Goal: Task Accomplishment & Management: Use online tool/utility

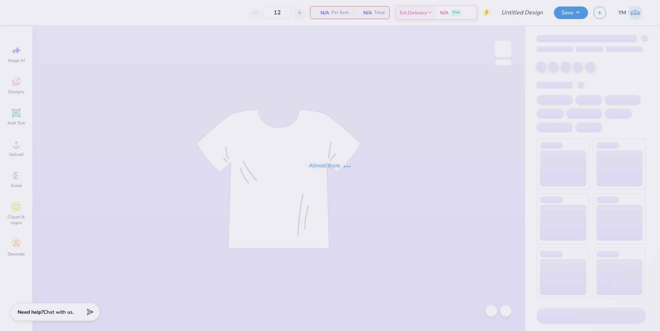
type input "[PERSON_NAME] bowl shirts"
type input "24"
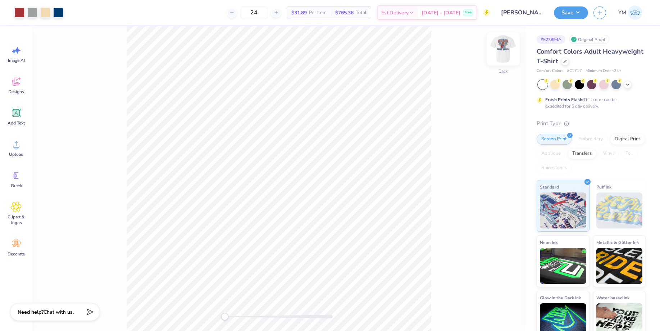
click at [503, 50] on img at bounding box center [503, 49] width 29 height 29
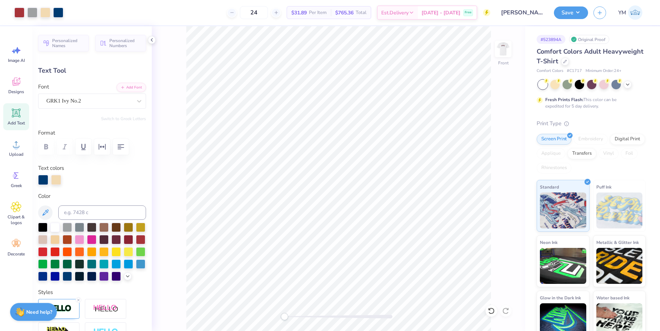
type input "0.0"
click at [497, 46] on img at bounding box center [503, 49] width 29 height 29
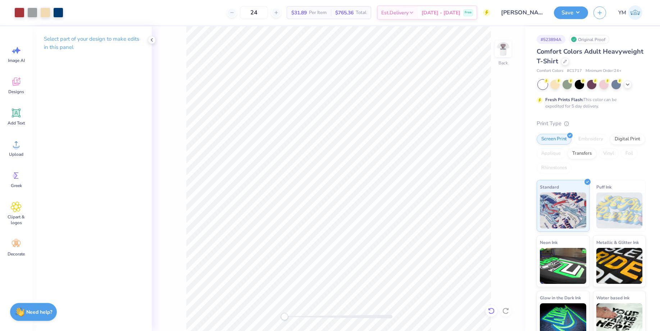
click at [493, 307] on icon at bounding box center [491, 310] width 7 height 7
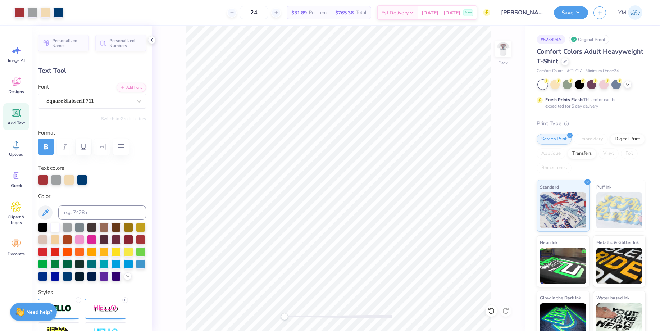
type input "5.13"
type input "2.11"
type input "3.00"
type input "1.11"
type input "2.26"
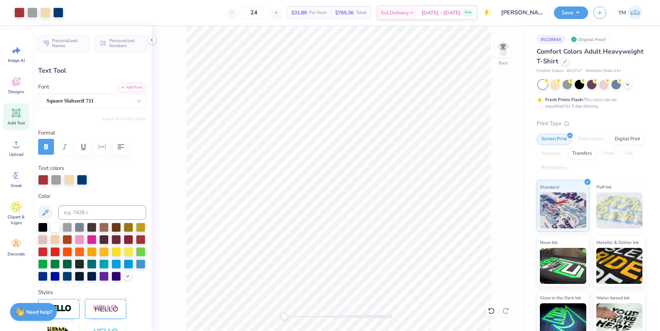
type input "3.48"
type input "4.86"
type input "0.75"
type input "4.81"
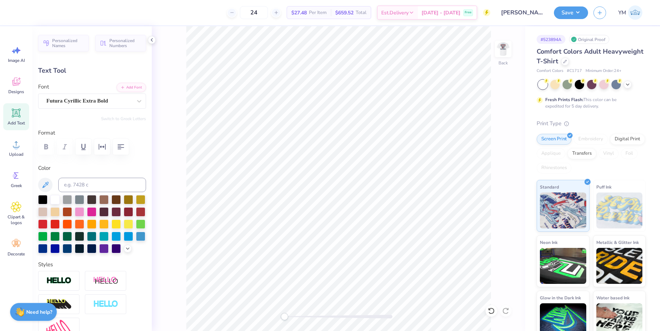
scroll to position [0, 0]
type textarea "DOVE BOWL 2025"
type input "3.27"
type input "1.26"
type input "4.56"
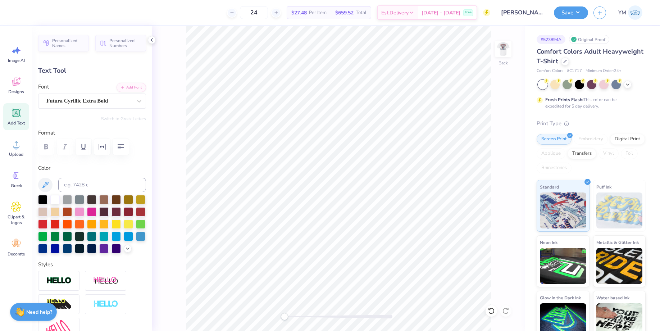
scroll to position [0, 0]
type textarea "DOVE BOWL 2025"
type input "3.24"
type input "1.05"
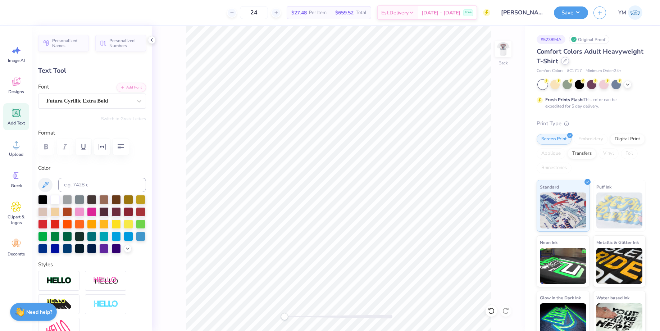
click at [564, 60] on icon at bounding box center [566, 61] width 4 height 4
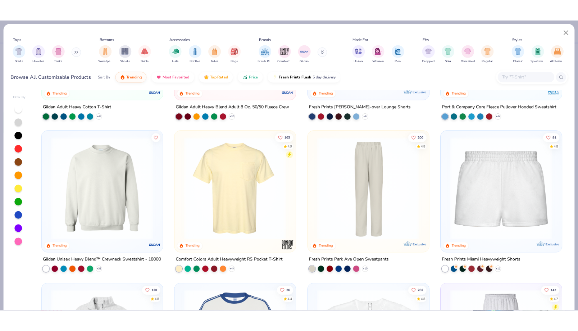
scroll to position [668, 0]
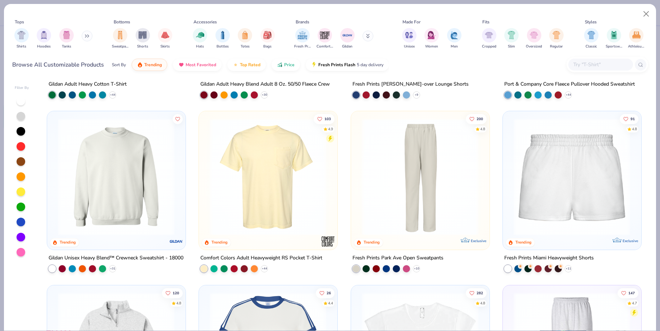
click at [287, 182] on img at bounding box center [268, 176] width 124 height 117
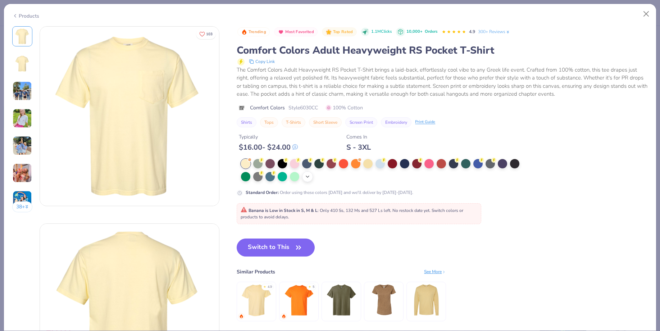
click at [309, 176] on icon at bounding box center [308, 177] width 6 height 6
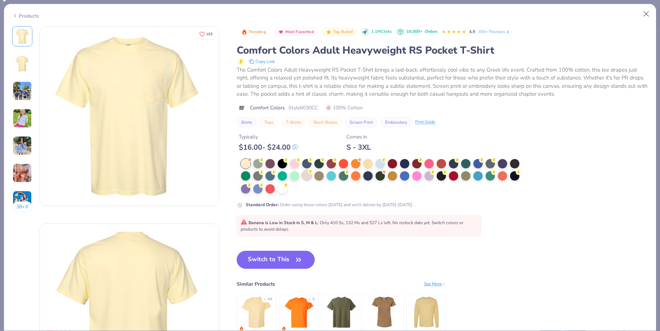
click at [308, 177] on div at bounding box center [306, 175] width 9 height 9
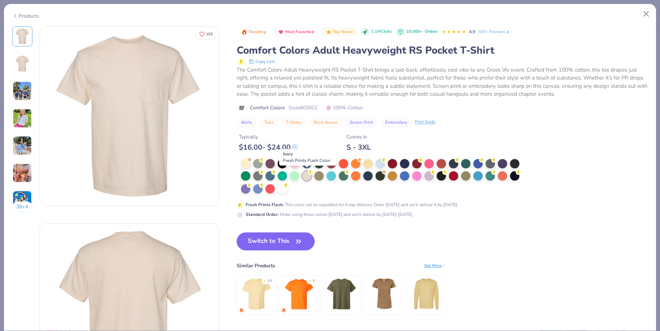
click at [284, 242] on button "Switch to This" at bounding box center [276, 241] width 78 height 18
click at [271, 239] on button "Switch to This" at bounding box center [276, 241] width 78 height 18
click at [285, 240] on button "Switch to This" at bounding box center [276, 241] width 78 height 18
drag, startPoint x: 510, startPoint y: 109, endPoint x: 275, endPoint y: 244, distance: 270.8
click at [510, 109] on div "Comfort Colors Style 6030CC 100% Cotton" at bounding box center [442, 108] width 411 height 8
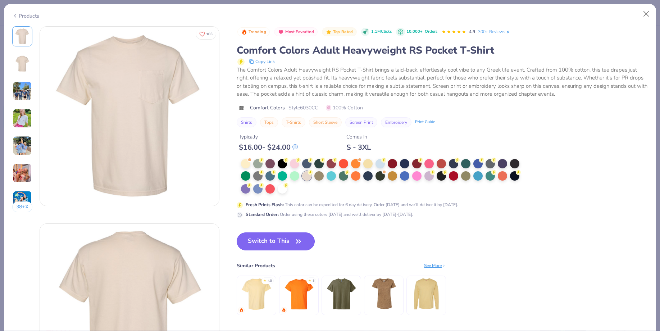
click at [275, 244] on button "Switch to This" at bounding box center [276, 241] width 78 height 18
type input "3.44"
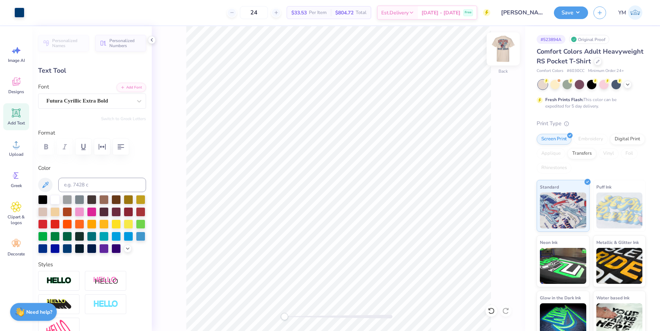
click at [505, 44] on img at bounding box center [503, 49] width 29 height 29
click at [155, 43] on div "Back" at bounding box center [339, 178] width 374 height 305
click at [149, 36] on div "Personalized Names Personalized Numbers Text Tool Add Font Font Futura Cyrillic…" at bounding box center [91, 178] width 119 height 305
click at [501, 46] on img at bounding box center [503, 49] width 29 height 29
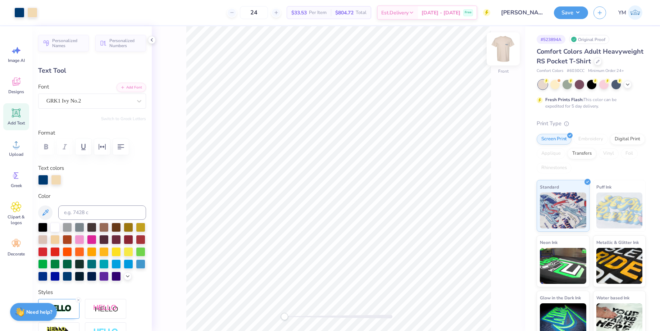
type input "1.99"
type input "1.46"
type input "9.40"
type input "-10.2"
click at [514, 44] on img at bounding box center [503, 49] width 29 height 29
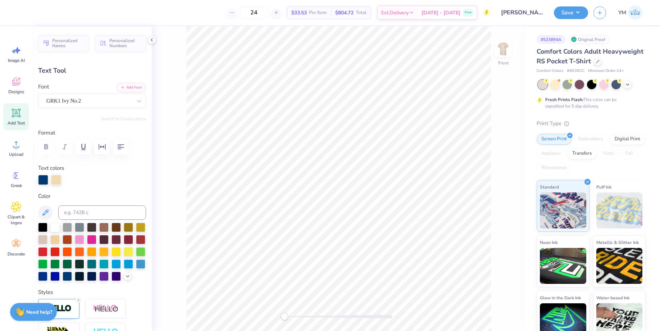
click at [153, 38] on icon at bounding box center [152, 40] width 6 height 6
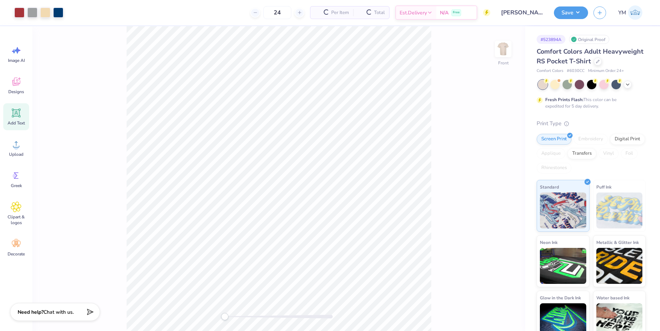
type input "1.93"
type input "1.41"
click at [502, 54] on img at bounding box center [503, 49] width 29 height 29
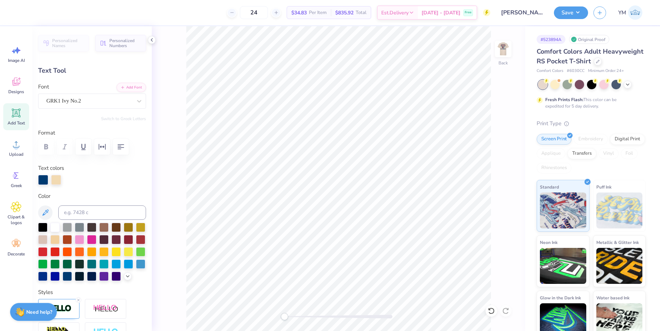
type input "0.0"
type input "1.79"
type input "1.25"
click at [153, 42] on icon at bounding box center [152, 40] width 6 height 6
click at [151, 40] on icon at bounding box center [152, 40] width 6 height 6
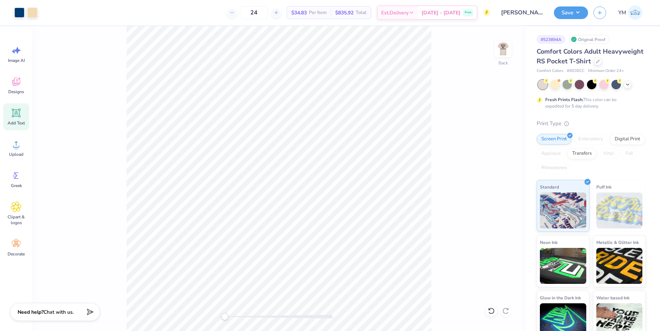
type input "0.0"
type input "3.24"
type input "1.05"
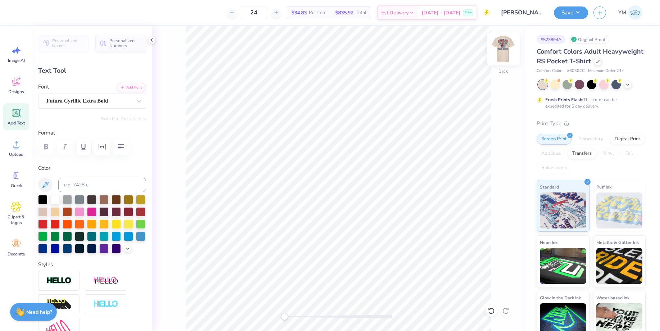
click at [504, 54] on img at bounding box center [503, 49] width 29 height 29
click at [507, 53] on img at bounding box center [503, 49] width 29 height 29
click at [138, 211] on div at bounding box center [140, 211] width 9 height 9
click at [501, 50] on img at bounding box center [503, 49] width 29 height 29
click at [501, 50] on img at bounding box center [503, 49] width 14 height 14
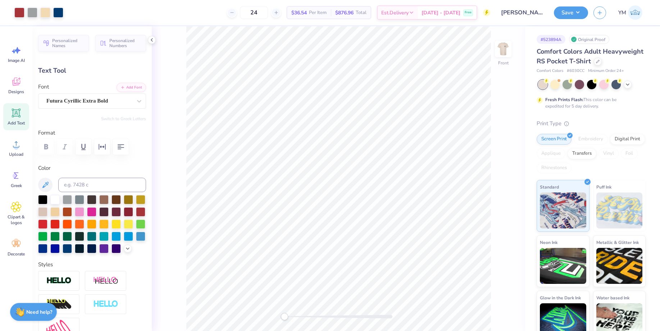
click at [155, 39] on div at bounding box center [152, 40] width 8 height 8
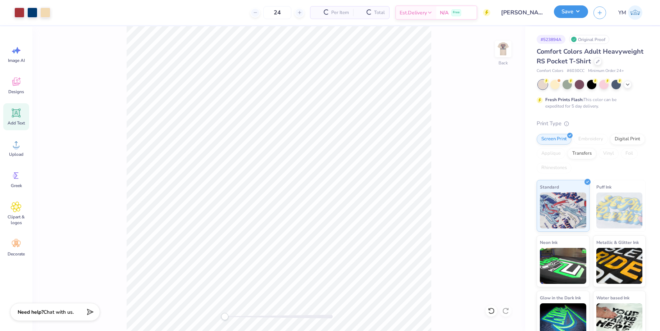
click at [574, 10] on button "Save" at bounding box center [571, 11] width 34 height 13
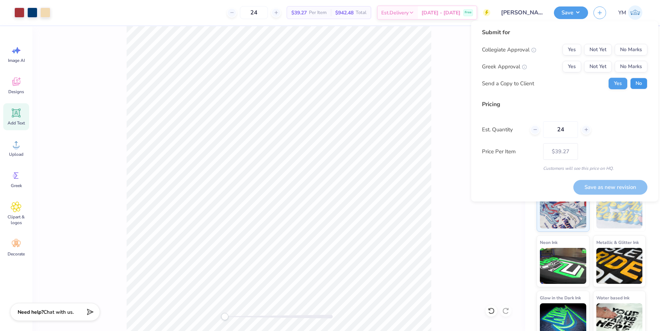
click at [639, 83] on button "No" at bounding box center [638, 84] width 17 height 12
click at [570, 70] on button "Yes" at bounding box center [572, 67] width 19 height 12
click at [638, 53] on button "No Marks" at bounding box center [631, 50] width 33 height 12
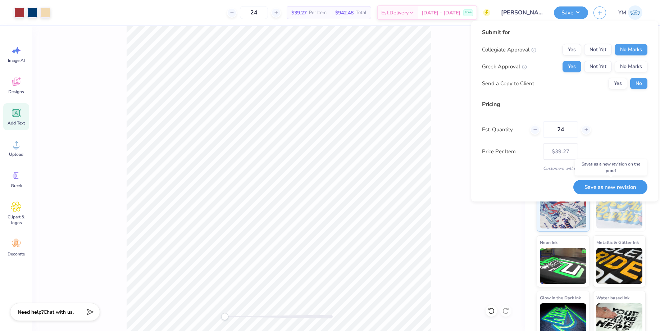
click at [629, 182] on button "Save as new revision" at bounding box center [611, 187] width 74 height 15
type input "$39.27"
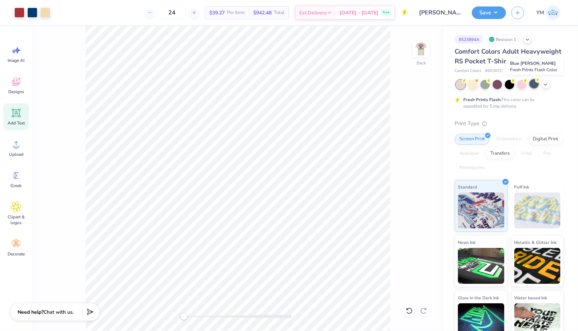
click at [536, 85] on div at bounding box center [534, 83] width 9 height 9
click at [34, 12] on div at bounding box center [32, 12] width 10 height 10
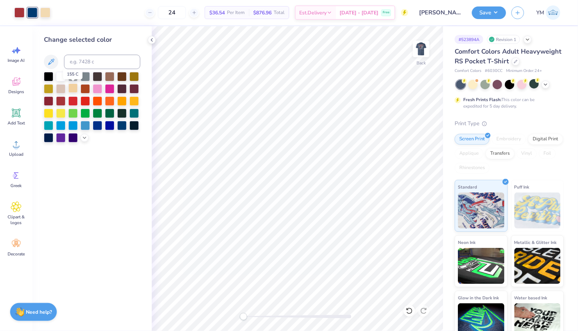
click at [73, 87] on div at bounding box center [72, 87] width 9 height 9
click at [46, 12] on div at bounding box center [45, 12] width 10 height 10
click at [125, 127] on div at bounding box center [121, 124] width 9 height 9
click at [83, 139] on icon at bounding box center [85, 137] width 6 height 6
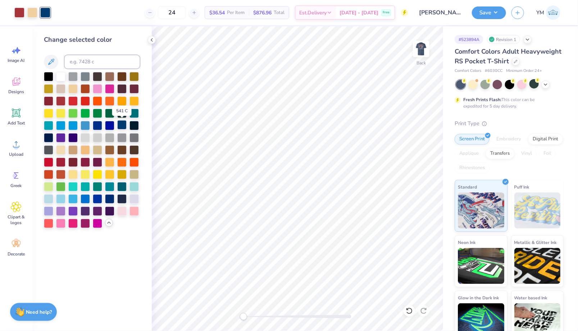
click at [125, 126] on div at bounding box center [121, 124] width 9 height 9
click at [417, 45] on img at bounding box center [421, 49] width 29 height 29
click at [420, 57] on img at bounding box center [421, 49] width 29 height 29
click at [154, 40] on icon at bounding box center [152, 40] width 6 height 6
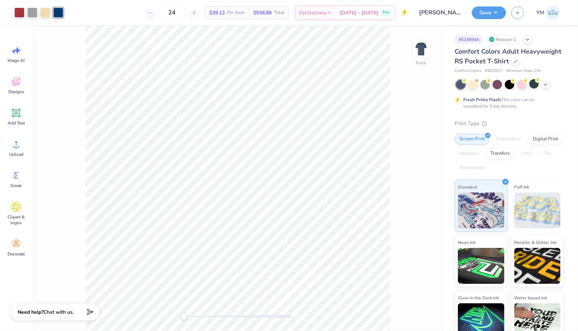
click at [61, 12] on div at bounding box center [58, 13] width 10 height 10
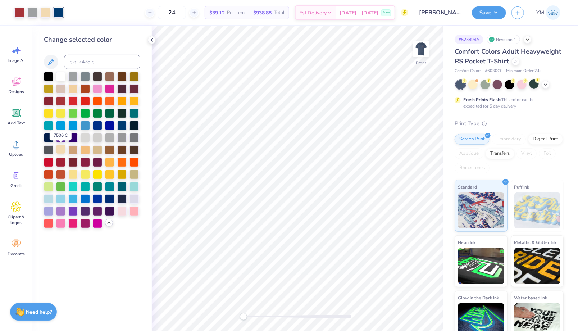
click at [61, 149] on div at bounding box center [60, 149] width 9 height 9
click at [408, 310] on icon at bounding box center [407, 308] width 1 height 1
click at [59, 12] on div at bounding box center [58, 12] width 10 height 10
click at [133, 176] on div at bounding box center [134, 173] width 9 height 9
click at [45, 14] on div at bounding box center [45, 12] width 10 height 10
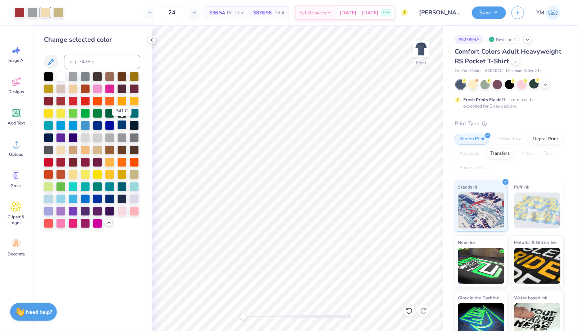
click at [121, 123] on div at bounding box center [121, 124] width 9 height 9
click at [56, 11] on div at bounding box center [58, 12] width 10 height 10
click at [63, 148] on div at bounding box center [60, 149] width 9 height 9
click at [413, 50] on img at bounding box center [421, 49] width 29 height 29
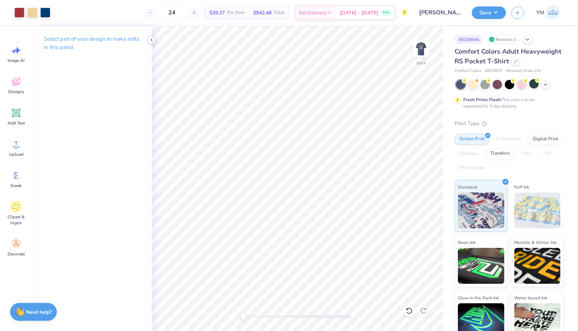
click at [153, 39] on icon at bounding box center [152, 40] width 6 height 6
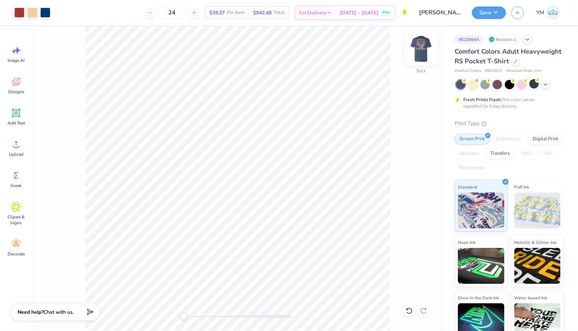
click at [421, 50] on img at bounding box center [421, 49] width 29 height 29
click at [494, 14] on button "Save" at bounding box center [489, 11] width 34 height 13
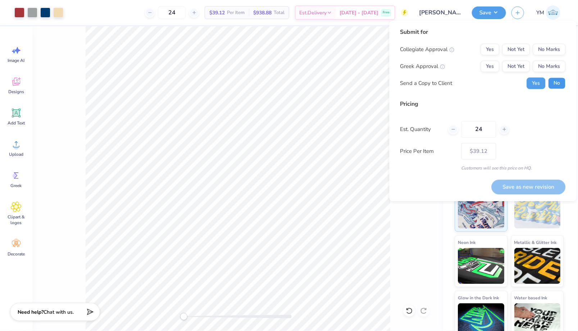
click at [555, 89] on button "No" at bounding box center [557, 84] width 17 height 12
click at [492, 63] on button "Yes" at bounding box center [490, 67] width 19 height 12
click at [540, 47] on button "No Marks" at bounding box center [549, 50] width 33 height 12
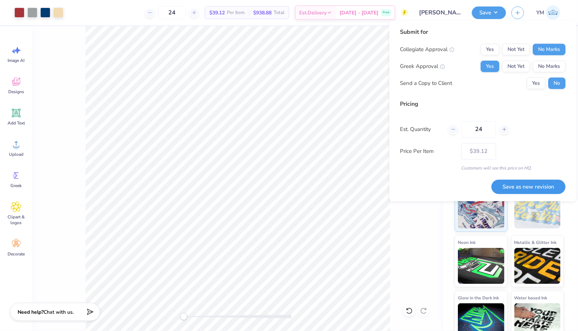
click at [513, 194] on button "Save as new revision" at bounding box center [529, 187] width 74 height 15
type input "$39.12"
